Goal: Navigation & Orientation: Find specific page/section

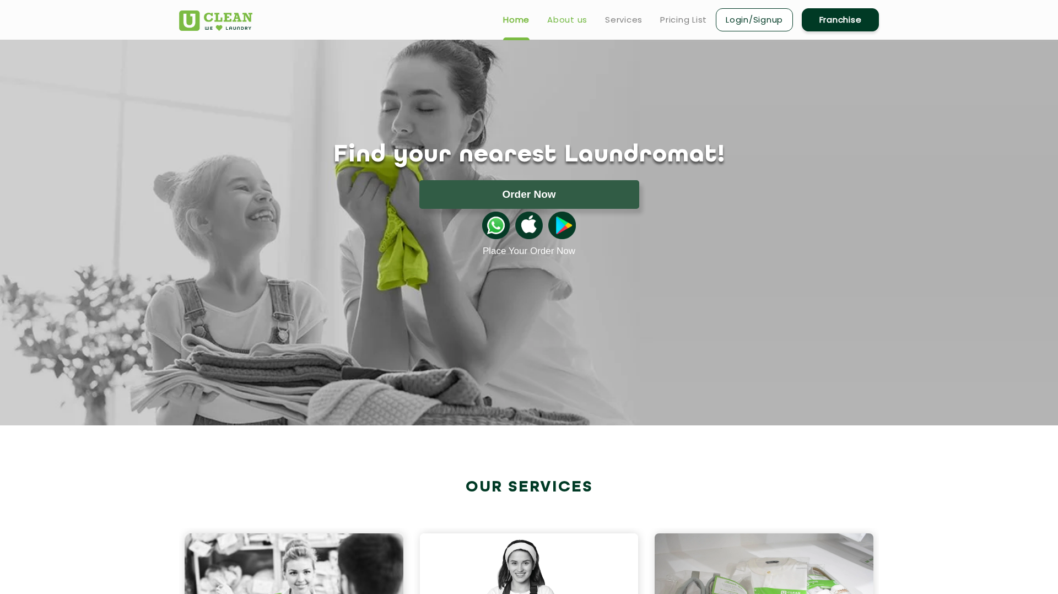
click at [575, 24] on link "About us" at bounding box center [567, 19] width 40 height 13
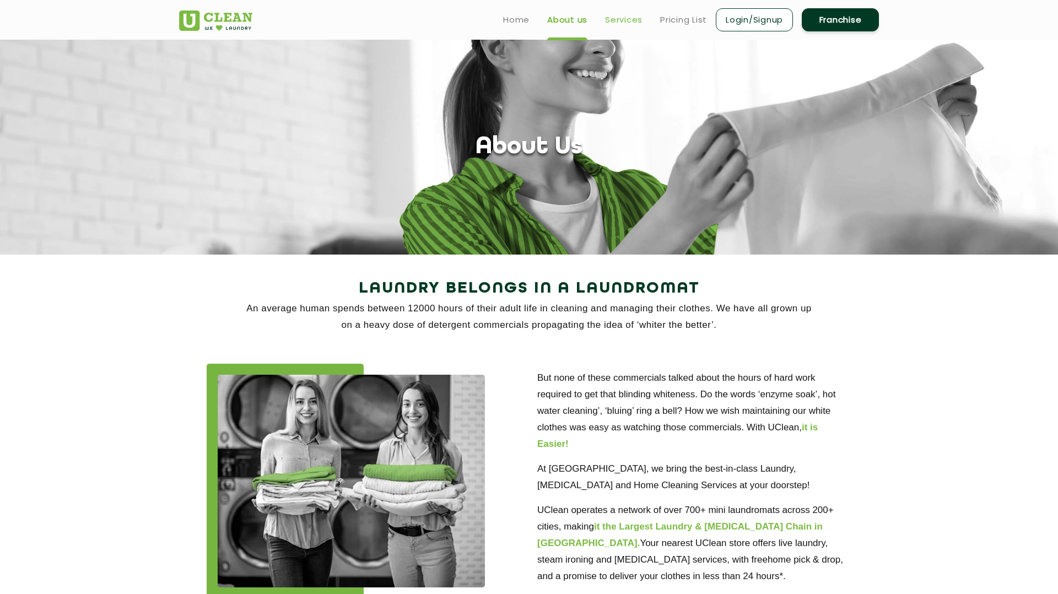
click at [623, 18] on link "Services" at bounding box center [623, 19] width 37 height 13
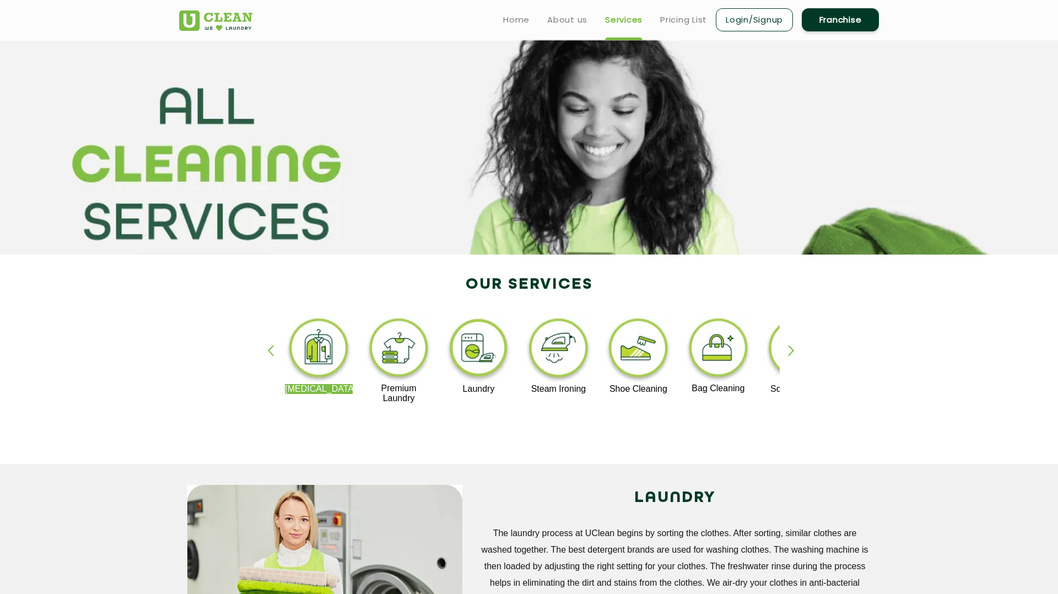
click at [842, 19] on link "Franchise" at bounding box center [839, 19] width 77 height 23
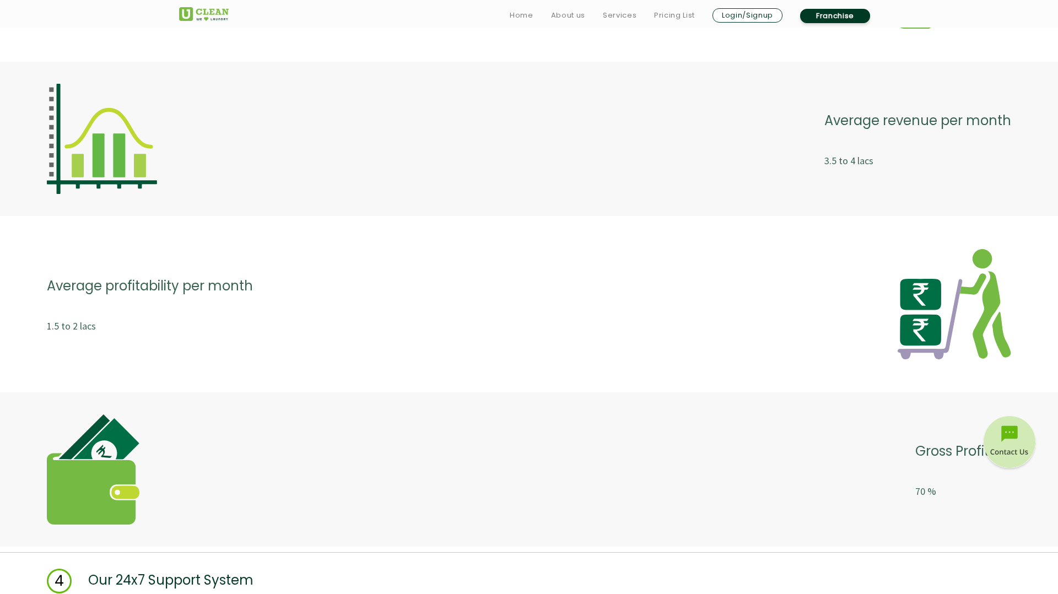
scroll to position [3493, 0]
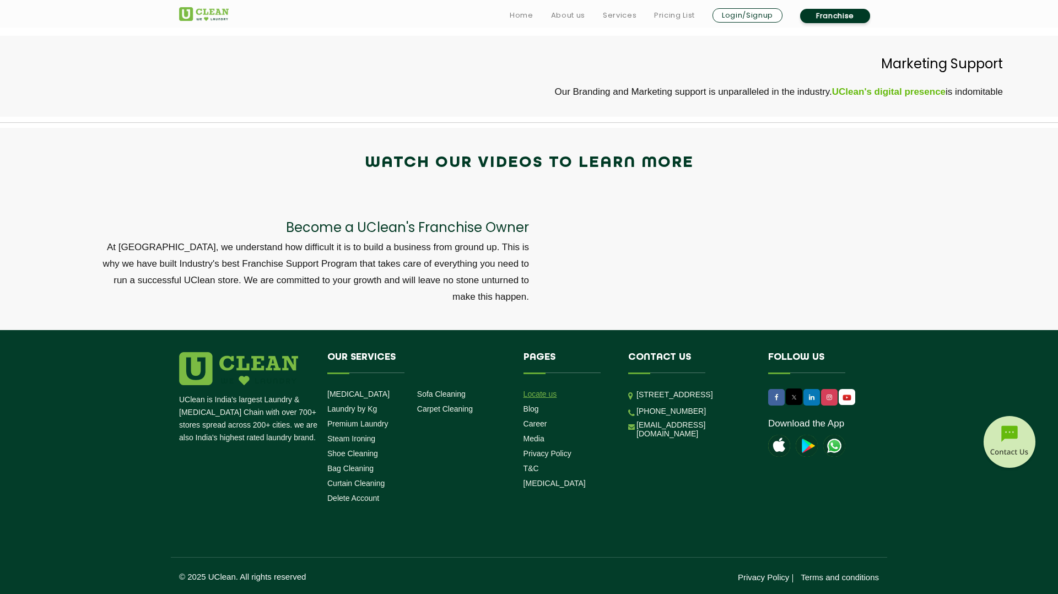
click at [543, 393] on link "Locate us" at bounding box center [540, 393] width 34 height 9
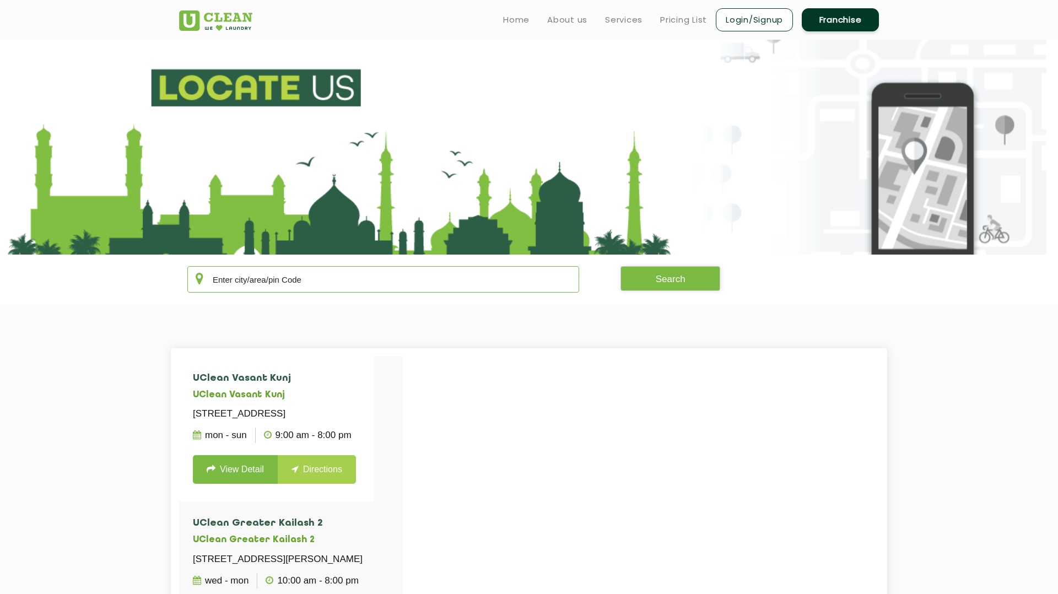
click at [384, 275] on input "text" at bounding box center [383, 279] width 392 height 26
type input "6"
type input "[GEOGRAPHIC_DATA]"
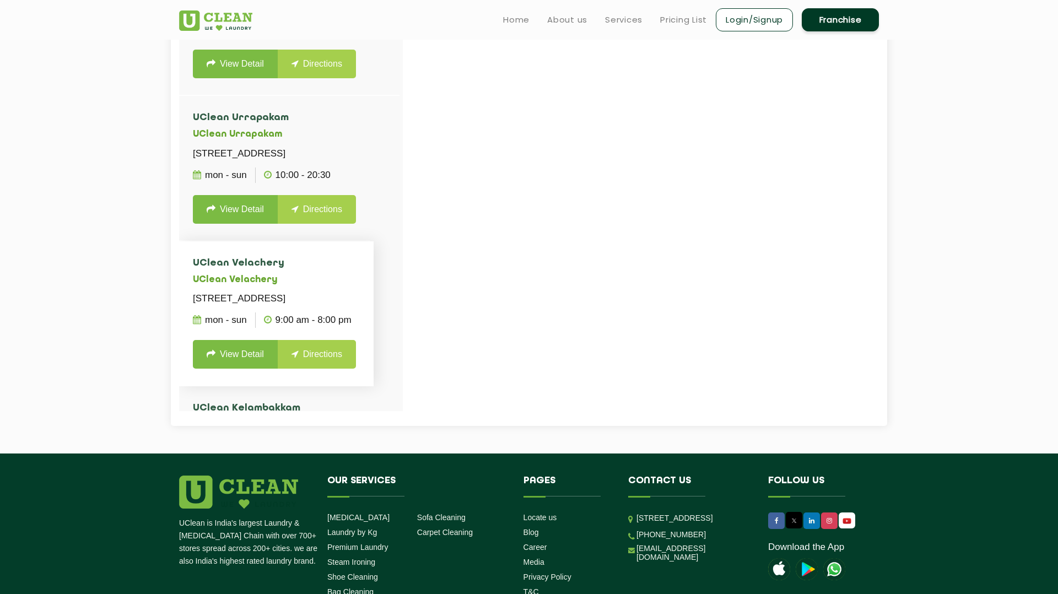
scroll to position [163, 0]
click at [246, 224] on link "View Detail" at bounding box center [235, 209] width 85 height 29
